Goal: Check status

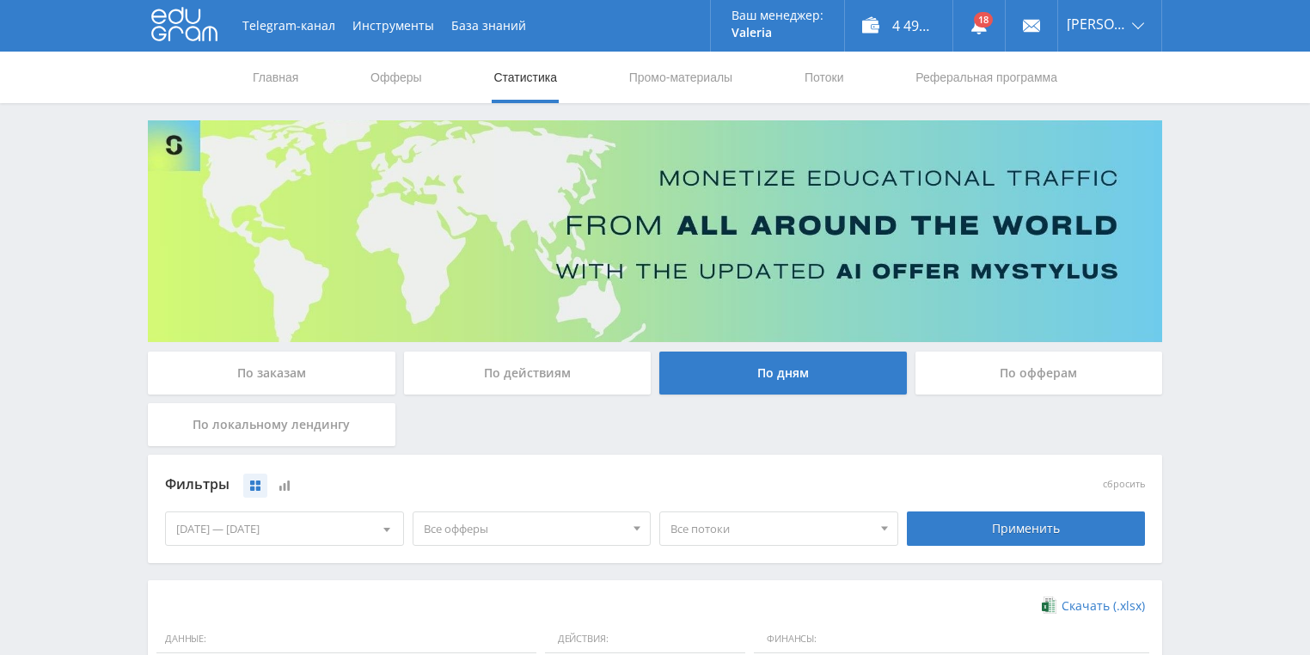
scroll to position [413, 0]
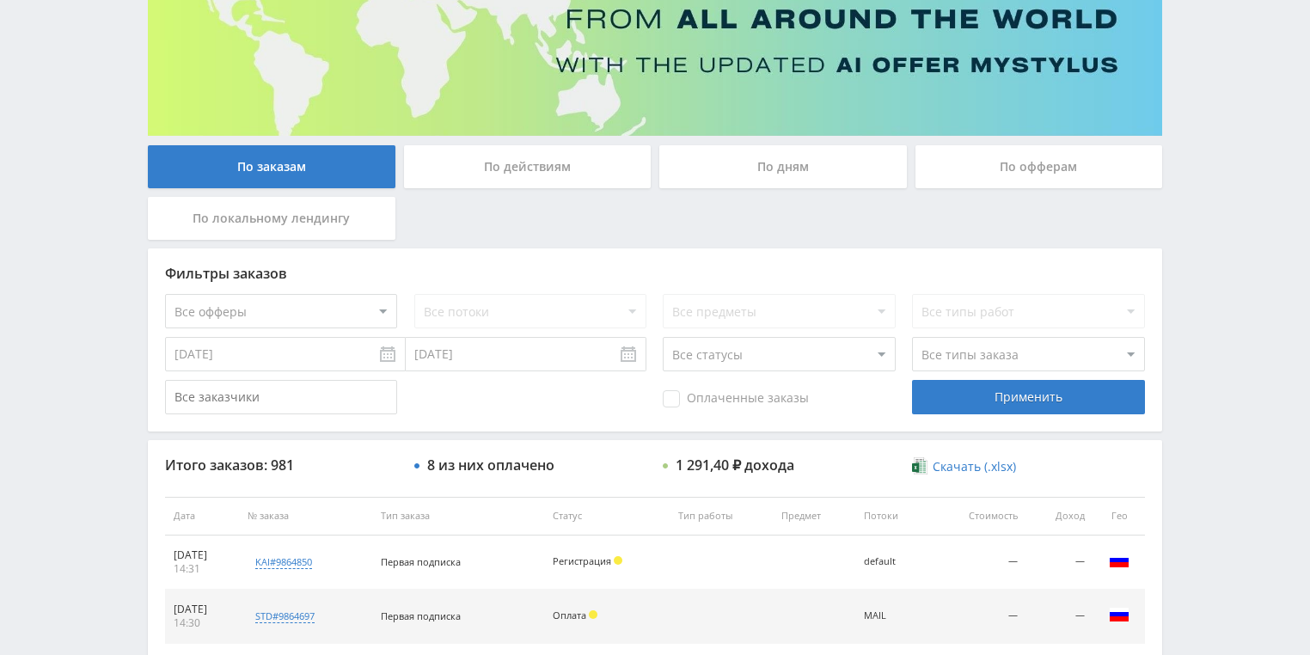
click at [492, 165] on div "По действиям" at bounding box center [528, 166] width 248 height 43
click at [0, 0] on input "По действиям" at bounding box center [0, 0] width 0 height 0
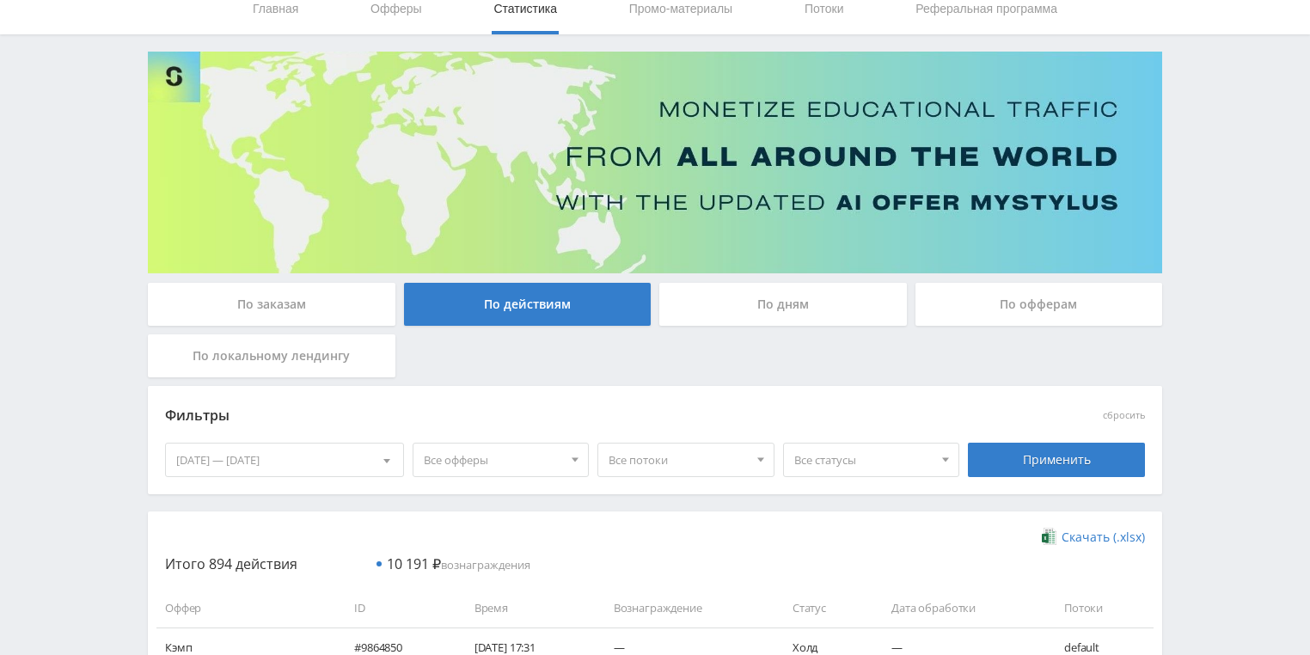
click at [748, 296] on div "По дням" at bounding box center [783, 304] width 248 height 43
click at [0, 0] on input "По дням" at bounding box center [0, 0] width 0 height 0
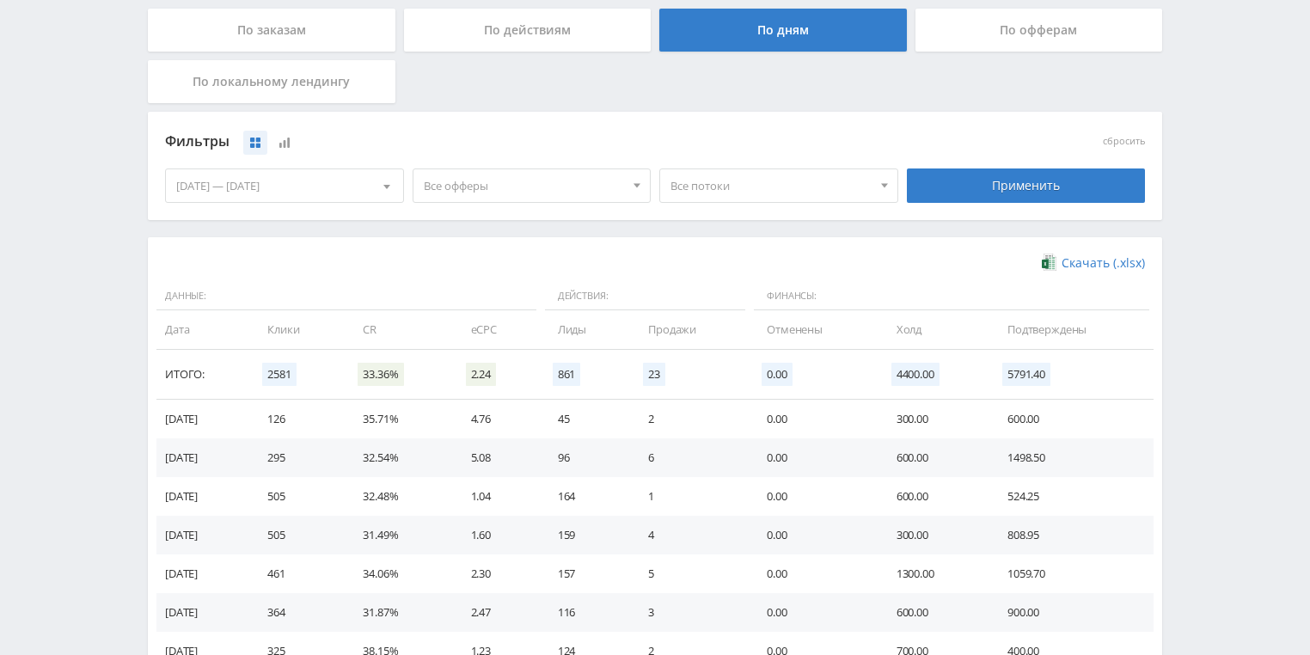
scroll to position [344, 0]
